Goal: Task Accomplishment & Management: Use online tool/utility

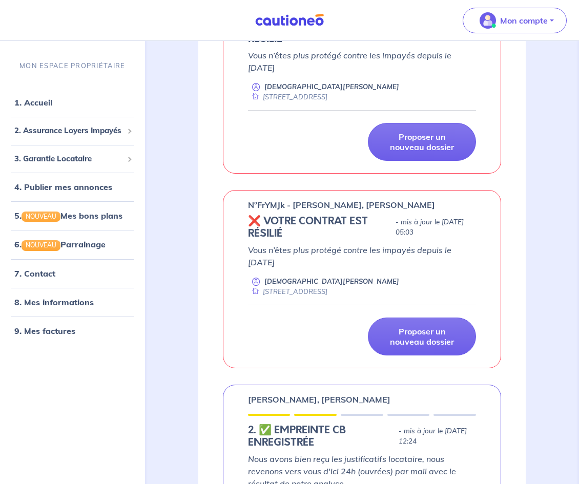
scroll to position [766, 0]
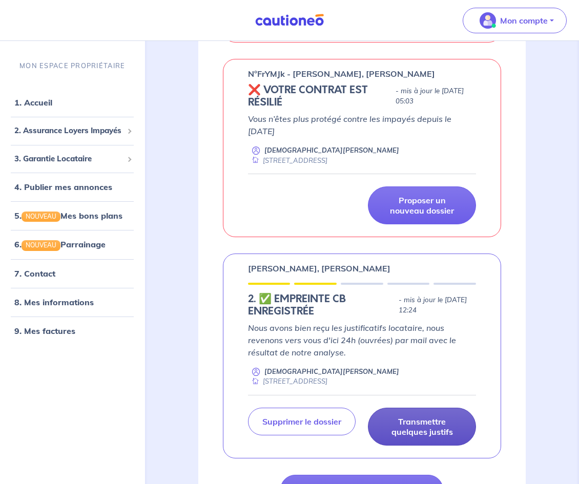
click at [425, 432] on p "Transmettre quelques justifs" at bounding box center [422, 427] width 82 height 20
click at [409, 437] on p "Transmettre quelques justifs" at bounding box center [422, 427] width 82 height 20
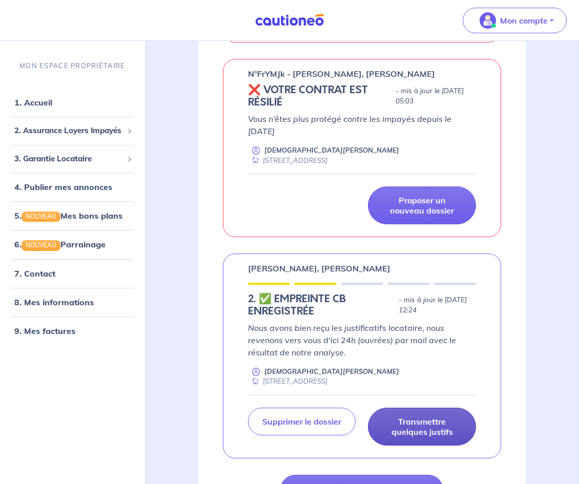
click at [409, 437] on p "Transmettre quelques justifs" at bounding box center [422, 427] width 82 height 20
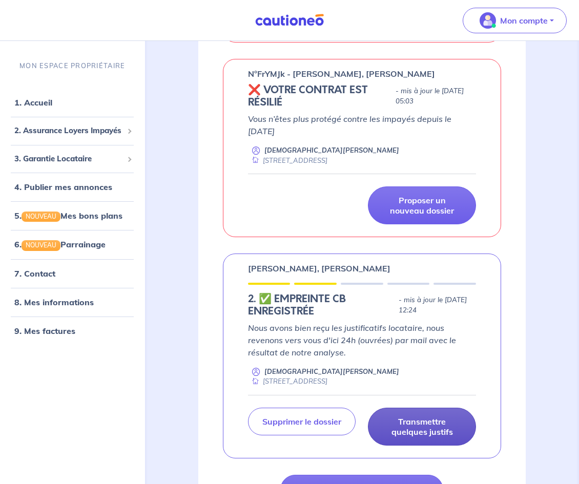
click at [409, 437] on p "Transmettre quelques justifs" at bounding box center [422, 427] width 82 height 20
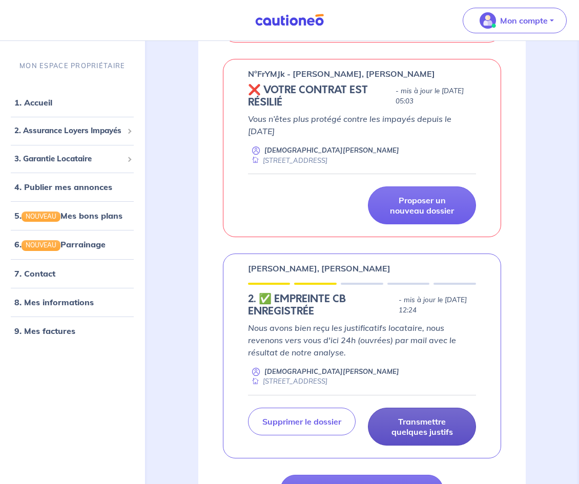
click at [409, 437] on p "Transmettre quelques justifs" at bounding box center [422, 427] width 82 height 20
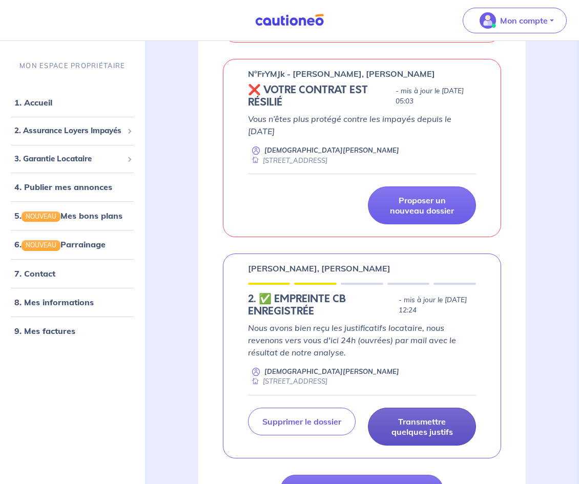
click at [409, 437] on p "Transmettre quelques justifs" at bounding box center [422, 427] width 82 height 20
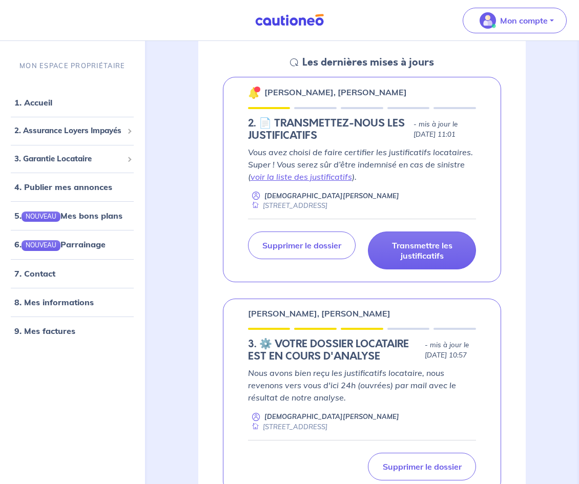
scroll to position [131, 0]
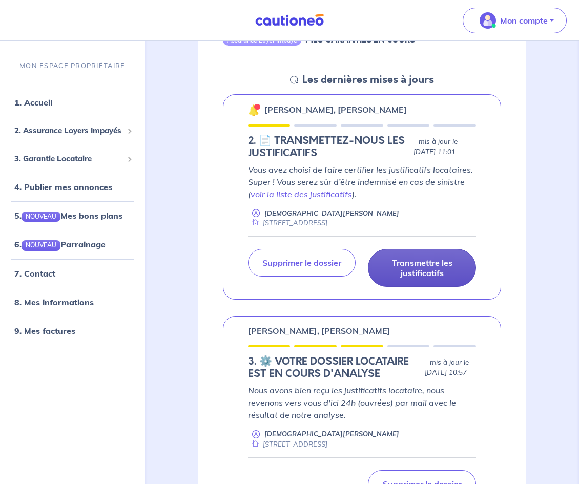
click at [444, 257] on link "Transmettre les justificatifs" at bounding box center [422, 268] width 108 height 38
